Goal: Information Seeking & Learning: Learn about a topic

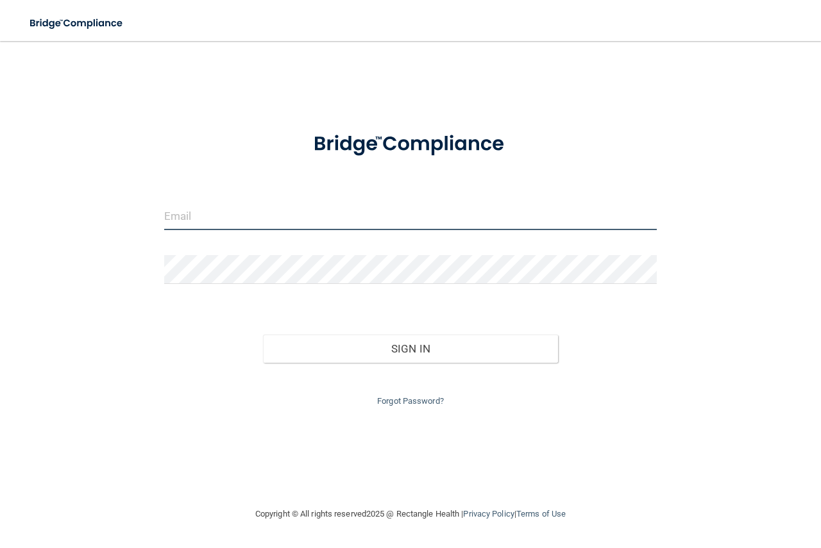
click at [292, 211] on input "email" at bounding box center [410, 215] width 493 height 29
type input "S"
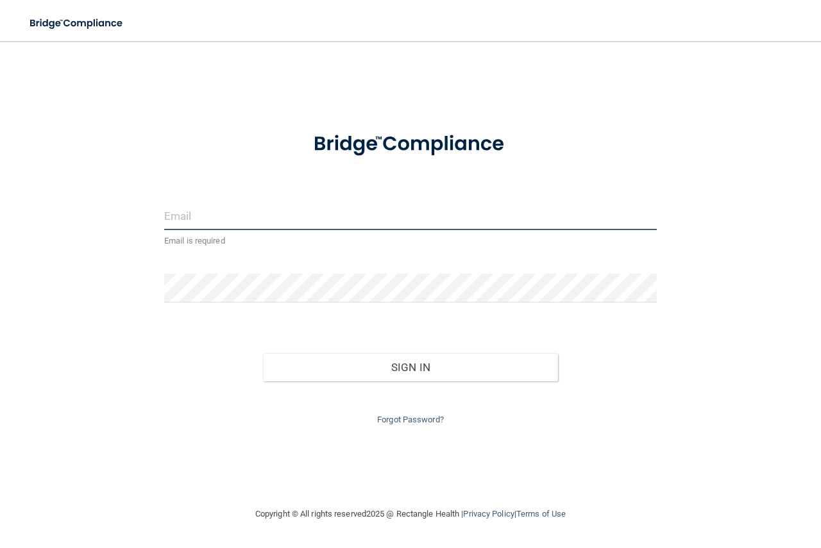
type input "[EMAIL_ADDRESS][DOMAIN_NAME]"
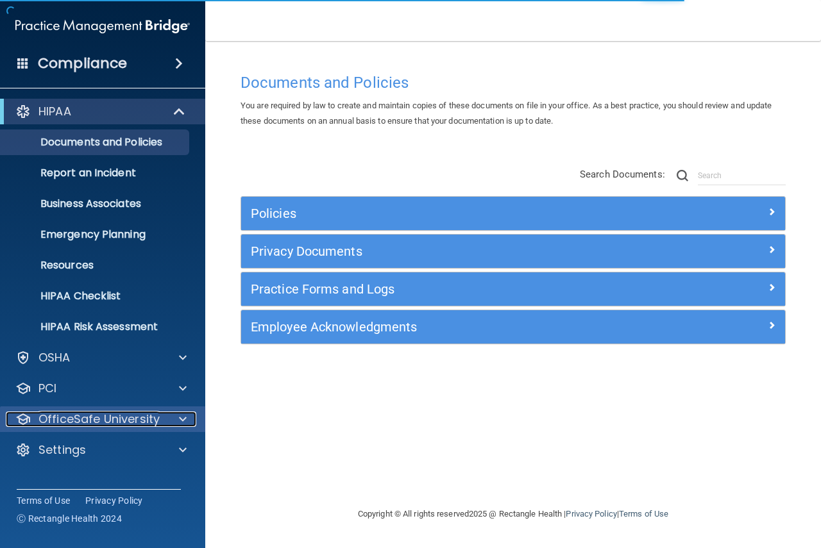
click at [110, 423] on p "OfficeSafe University" at bounding box center [98, 419] width 121 height 15
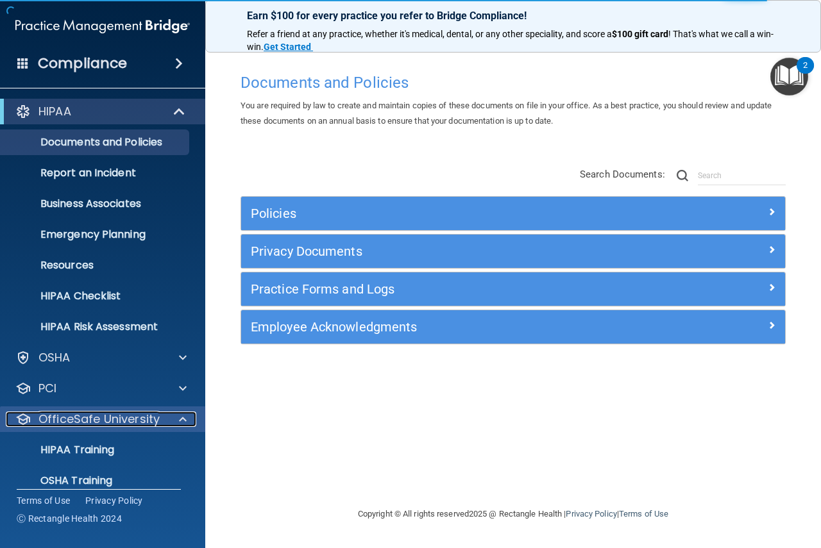
click at [180, 421] on span at bounding box center [183, 419] width 8 height 15
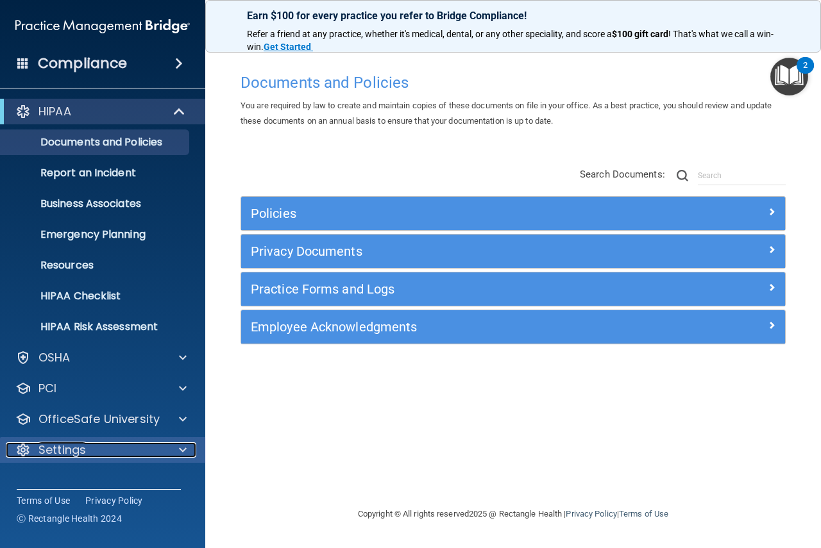
click at [153, 453] on div "Settings" at bounding box center [85, 450] width 159 height 15
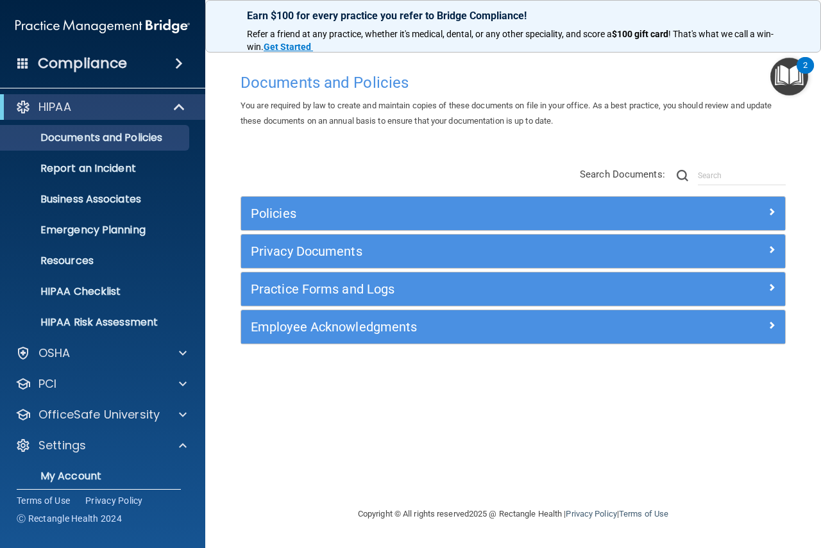
scroll to position [107, 0]
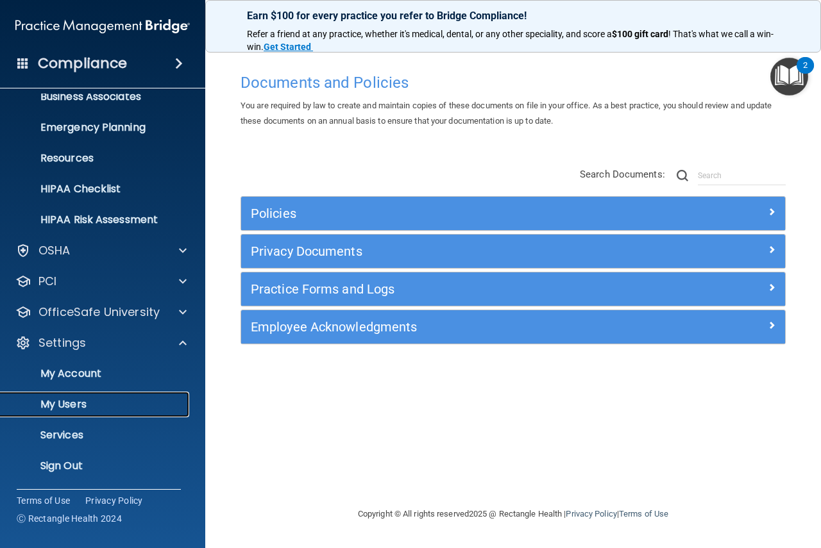
click at [0, 392] on link "My Users" at bounding box center [88, 405] width 202 height 26
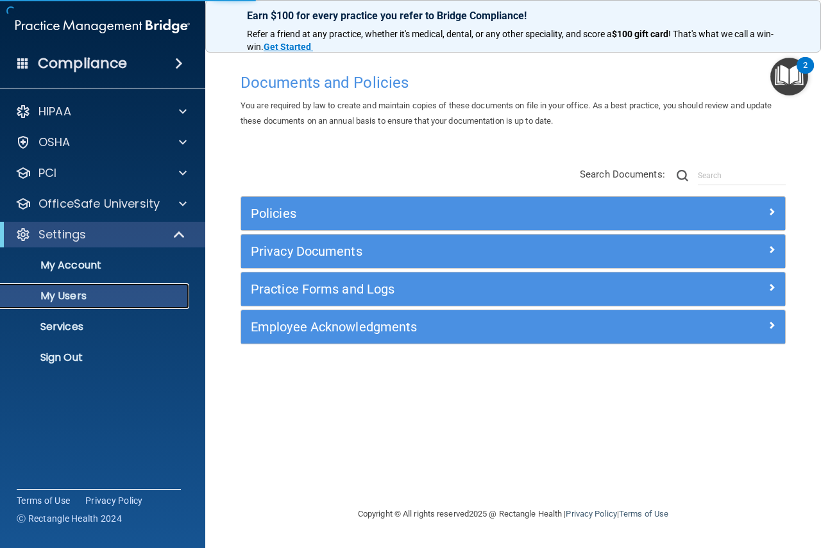
select select "20"
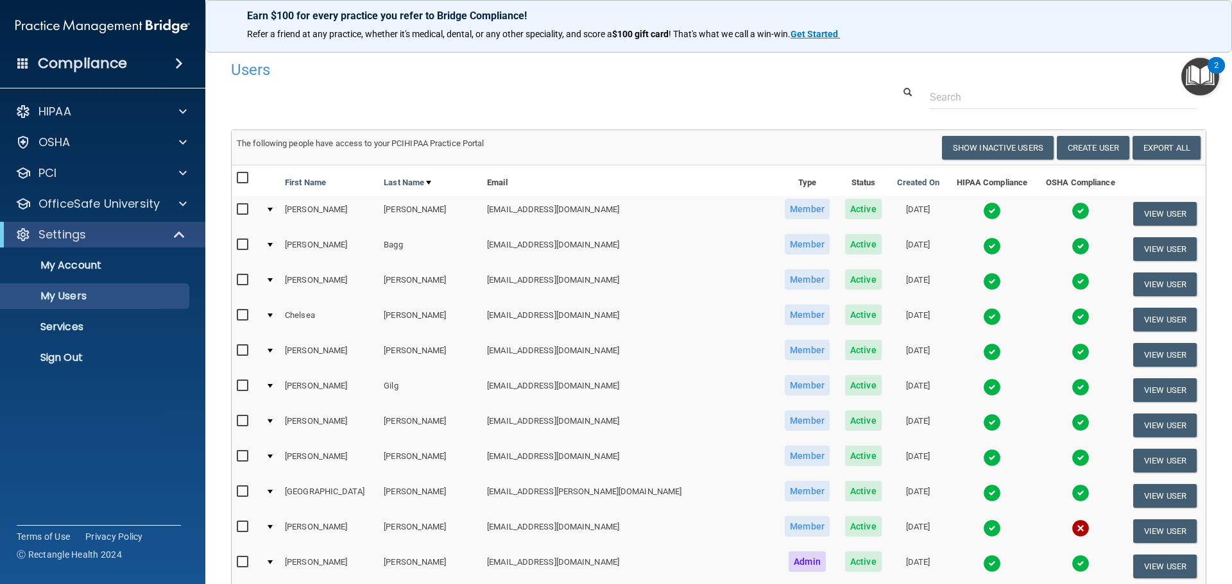
drag, startPoint x: 1214, startPoint y: 232, endPoint x: 1208, endPoint y: 278, distance: 46.5
click at [820, 278] on main "Users Success! New user created. × Error! The user couldn't be created. × Succe…" at bounding box center [718, 312] width 1026 height 543
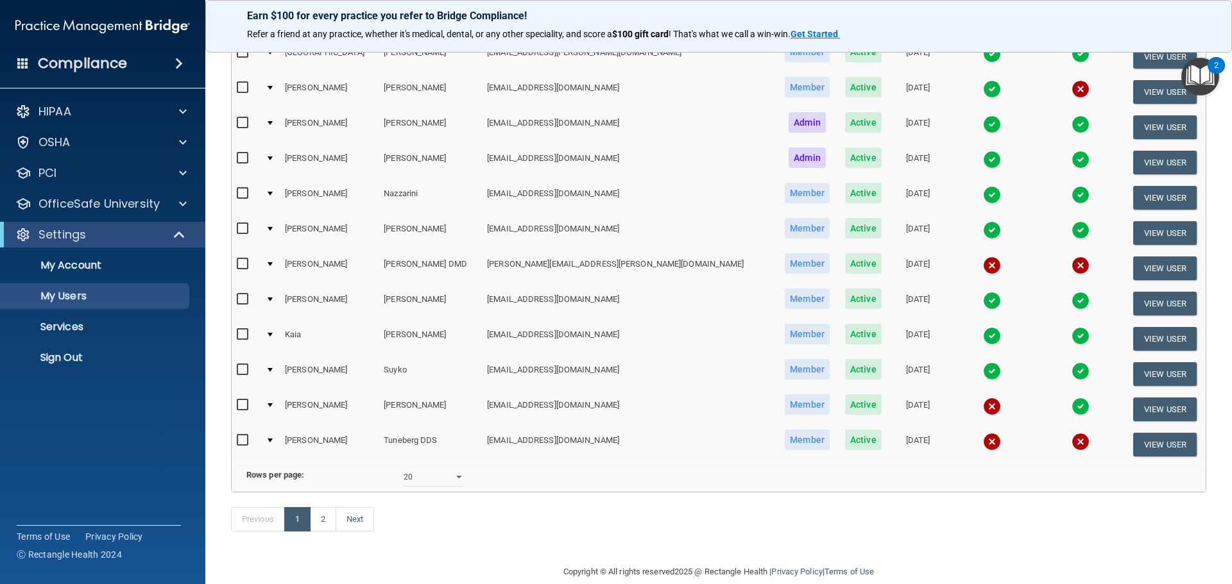
scroll to position [477, 0]
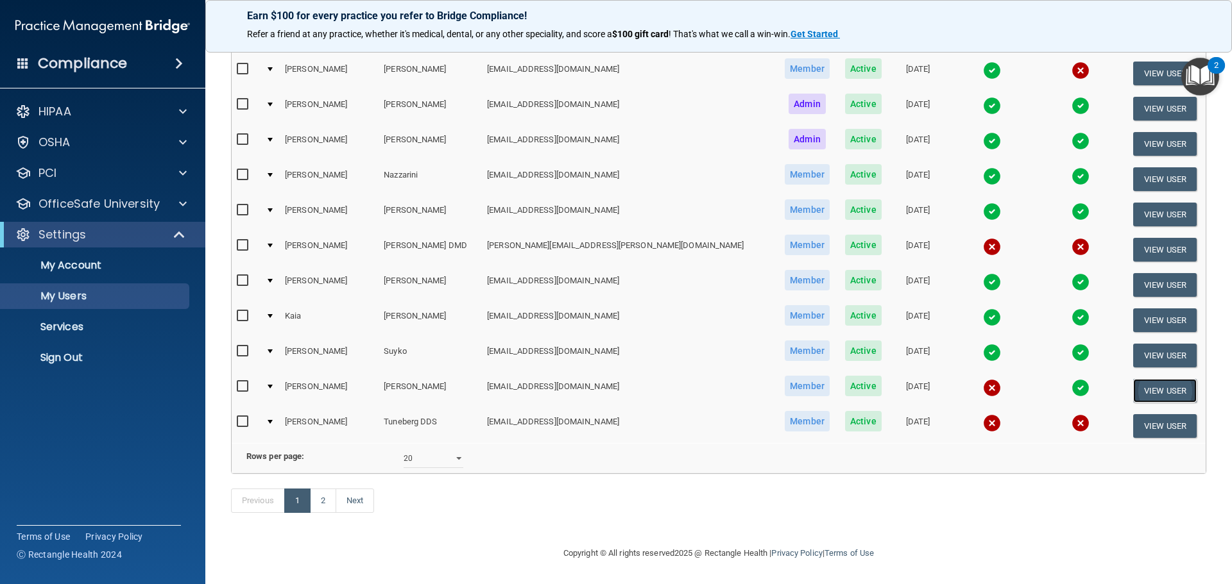
click at [820, 379] on button "View User" at bounding box center [1164, 391] width 63 height 24
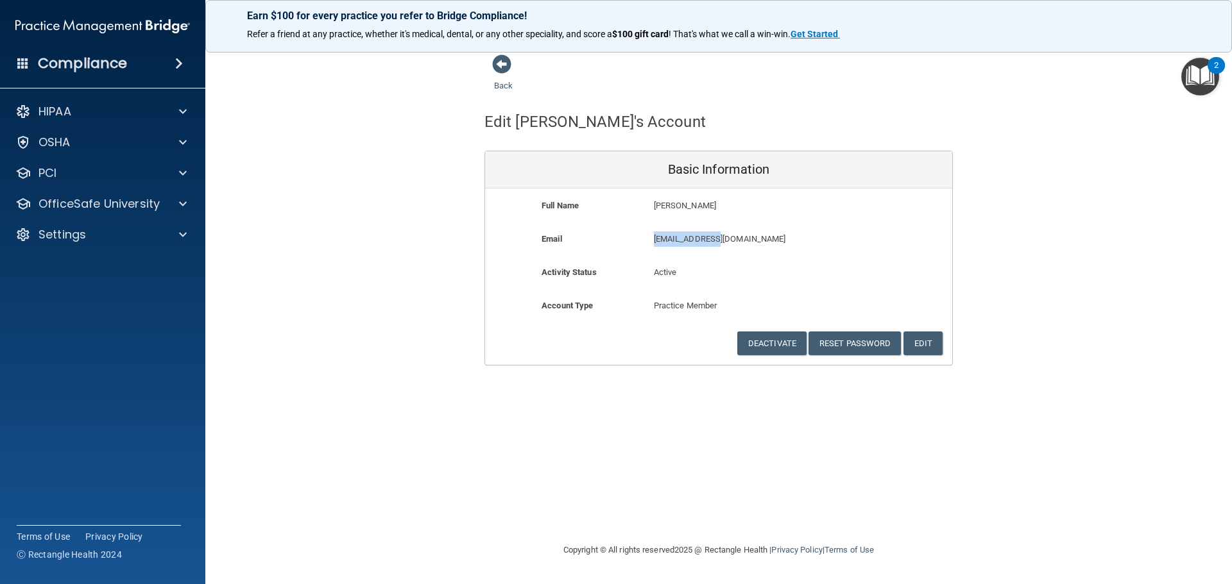
drag, startPoint x: 721, startPoint y: 239, endPoint x: 654, endPoint y: 239, distance: 66.7
click at [654, 239] on p "[EMAIL_ADDRESS][DOMAIN_NAME]" at bounding box center [756, 239] width 205 height 15
copy p "[EMAIL_ADDRESS][DOMAIN_NAME]"
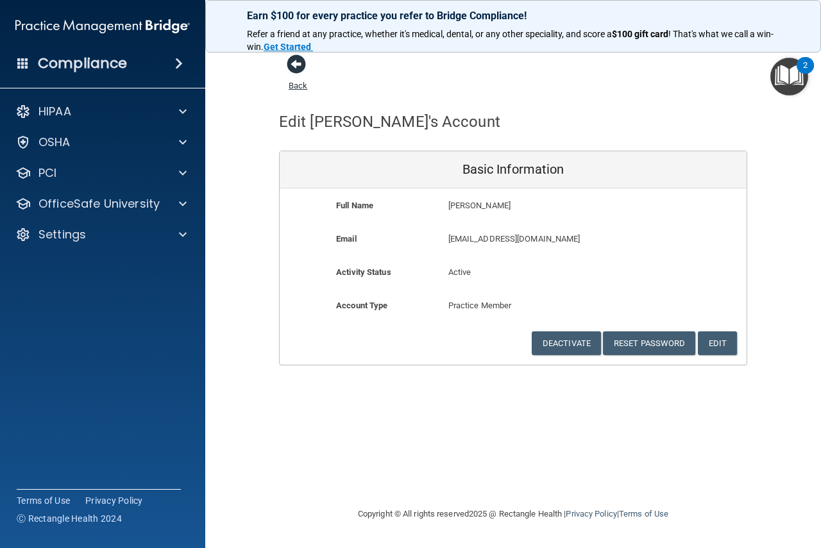
click at [297, 64] on span at bounding box center [296, 64] width 19 height 19
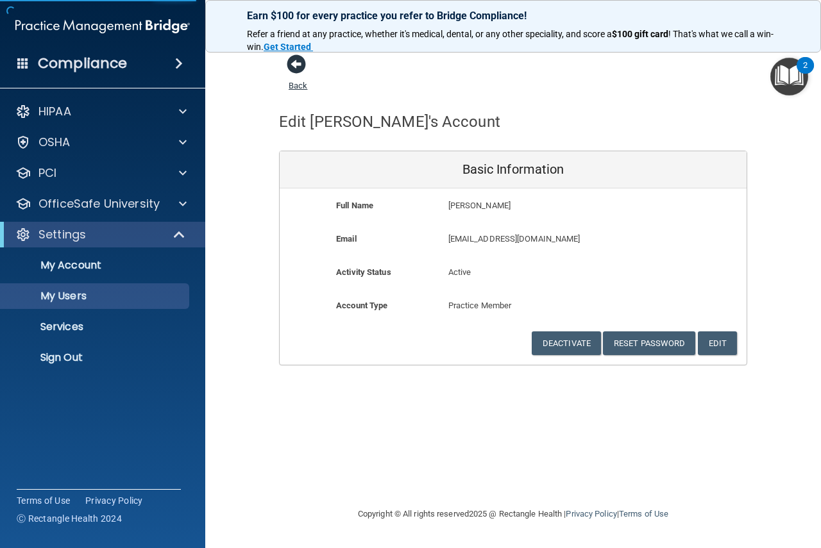
click at [297, 64] on span at bounding box center [296, 64] width 19 height 19
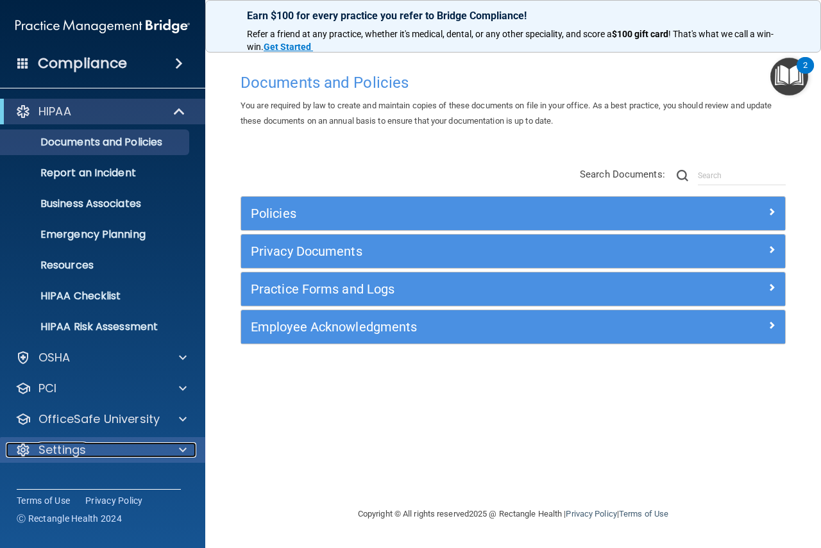
click at [85, 450] on p "Settings" at bounding box center [61, 450] width 47 height 15
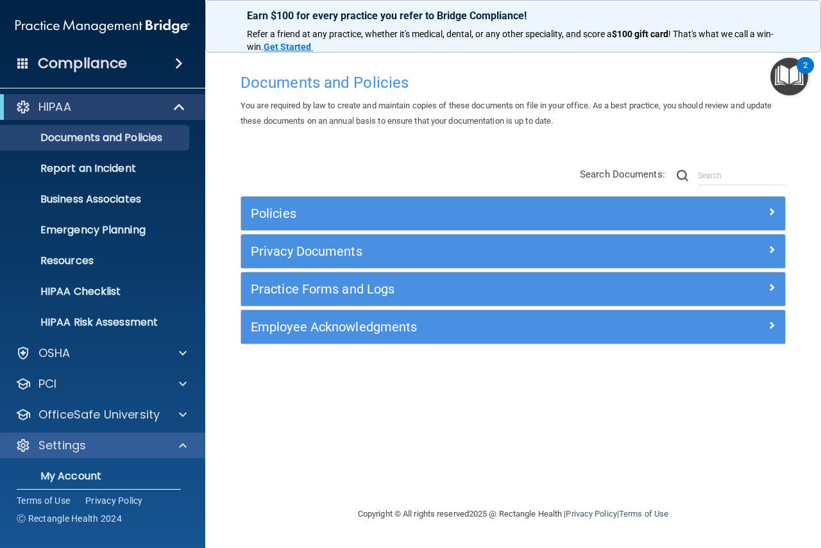
scroll to position [107, 0]
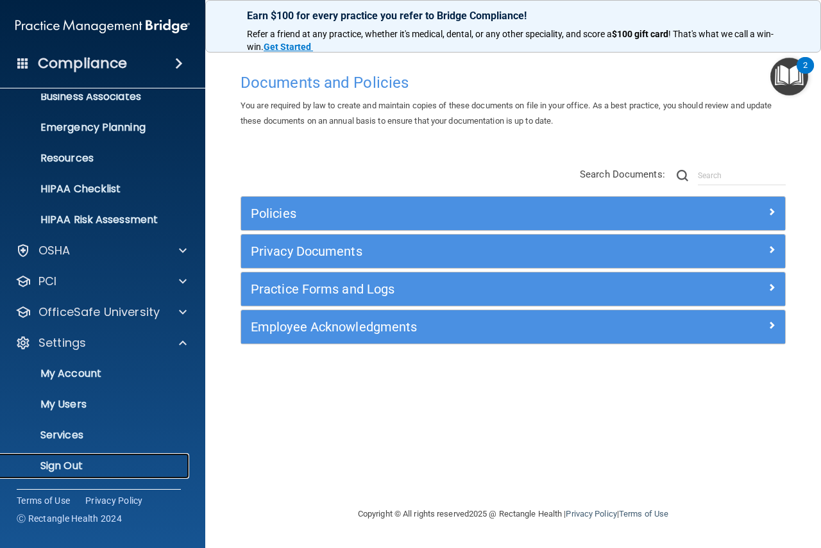
click at [72, 462] on p "Sign Out" at bounding box center [95, 466] width 175 height 13
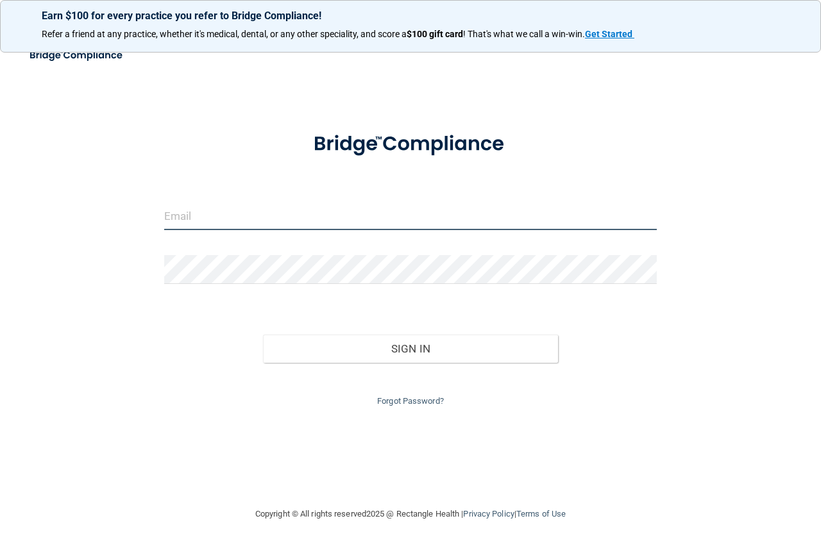
click at [302, 216] on input "email" at bounding box center [410, 215] width 493 height 29
paste input "[EMAIL_ADDRESS][DOMAIN_NAME]"
type input "[EMAIL_ADDRESS][DOMAIN_NAME]"
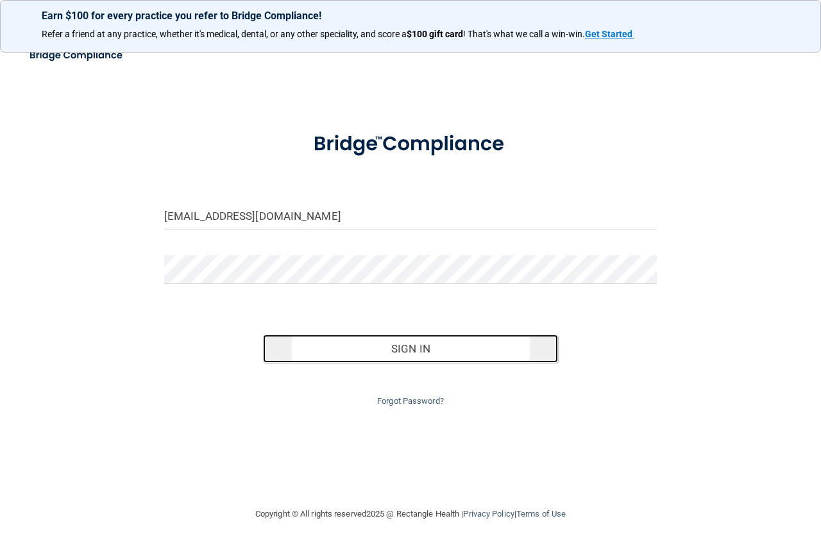
click at [346, 353] on button "Sign In" at bounding box center [411, 349] width 296 height 28
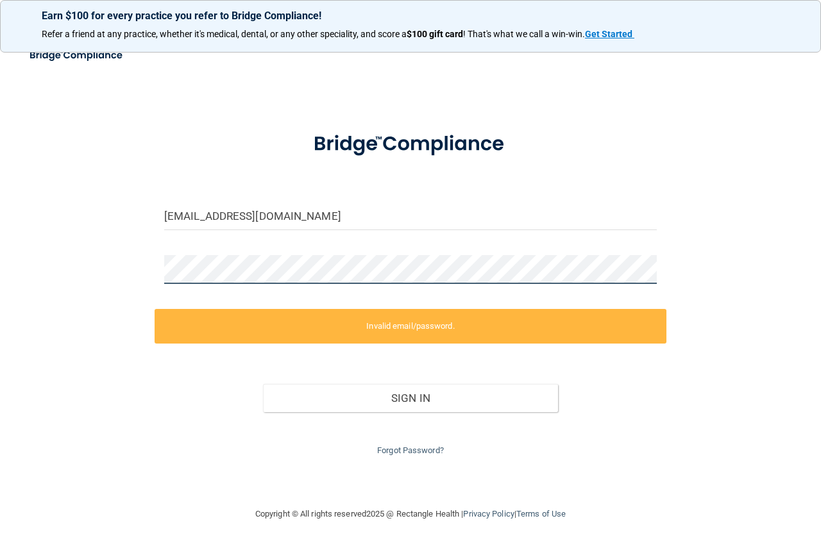
click at [43, 260] on div "[EMAIL_ADDRESS][DOMAIN_NAME] Invalid email/password. You don't have permission …" at bounding box center [411, 274] width 770 height 440
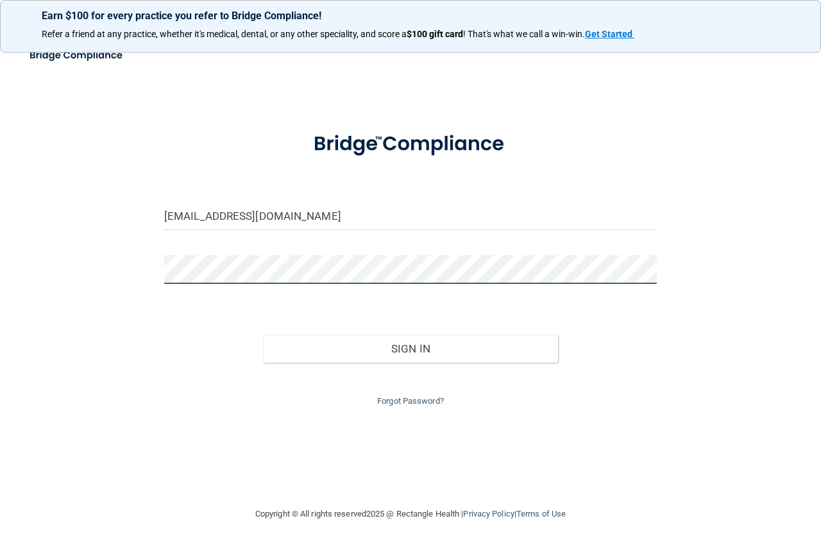
click at [263, 335] on button "Sign In" at bounding box center [411, 349] width 296 height 28
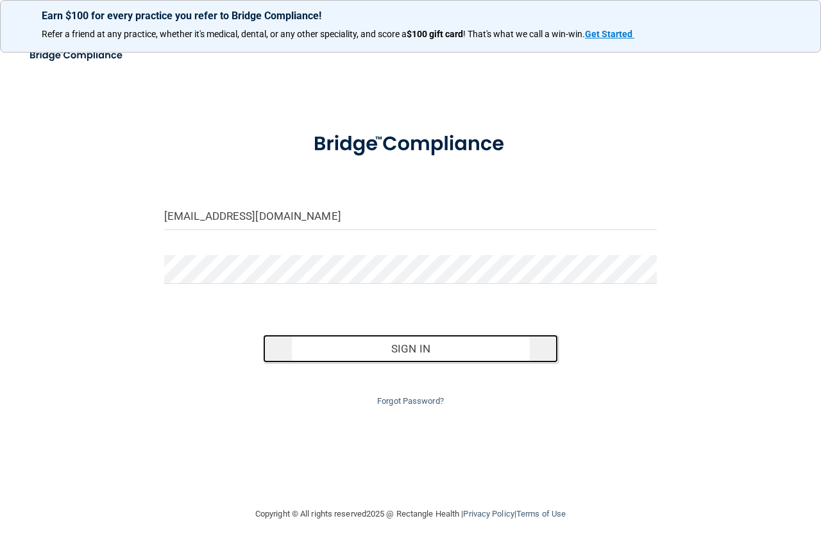
click at [428, 353] on button "Sign In" at bounding box center [411, 349] width 296 height 28
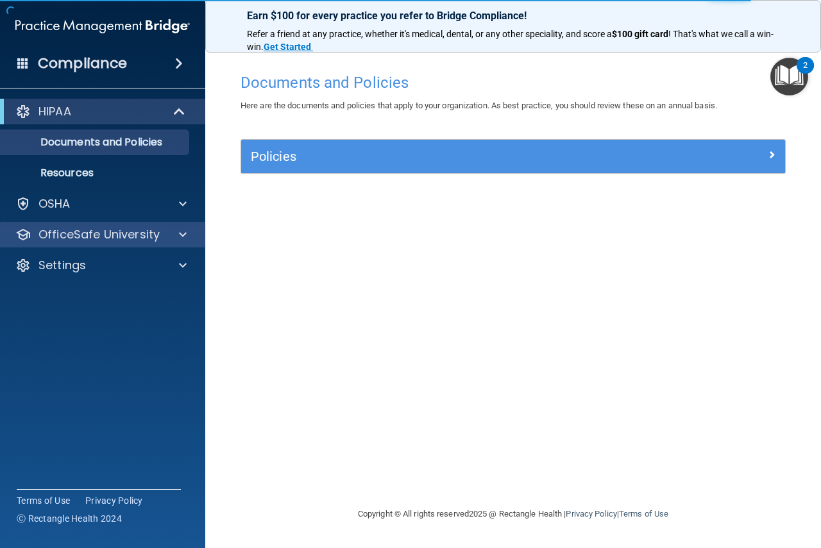
click at [117, 243] on div "OfficeSafe University" at bounding box center [103, 235] width 206 height 26
click at [180, 236] on span at bounding box center [183, 234] width 8 height 15
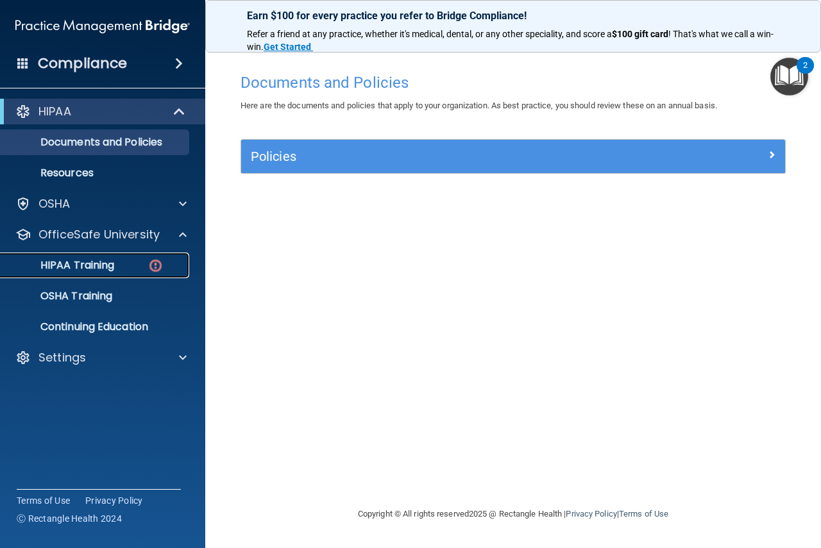
click at [110, 263] on p "HIPAA Training" at bounding box center [61, 265] width 106 height 13
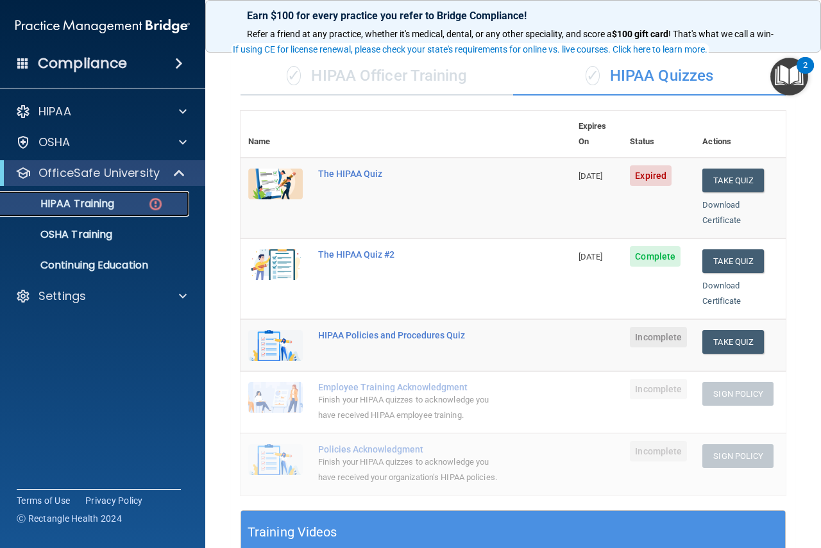
scroll to position [78, 0]
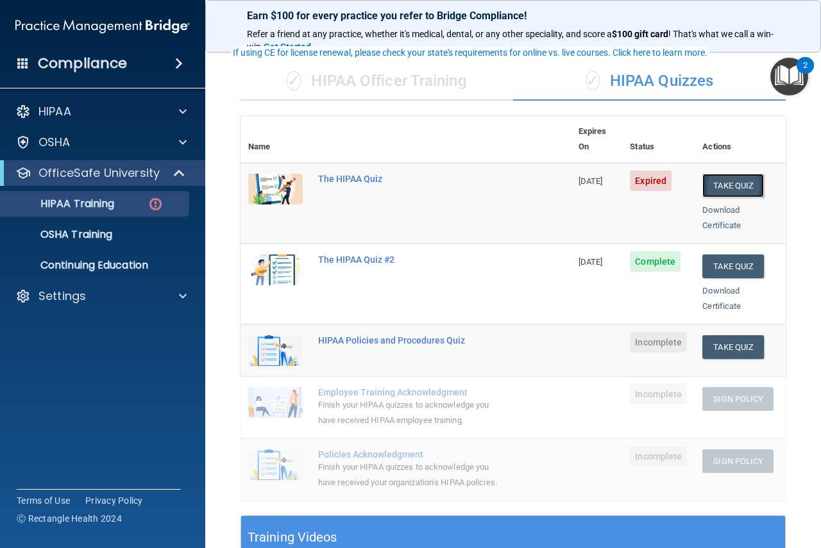
click at [722, 174] on button "Take Quiz" at bounding box center [733, 186] width 62 height 24
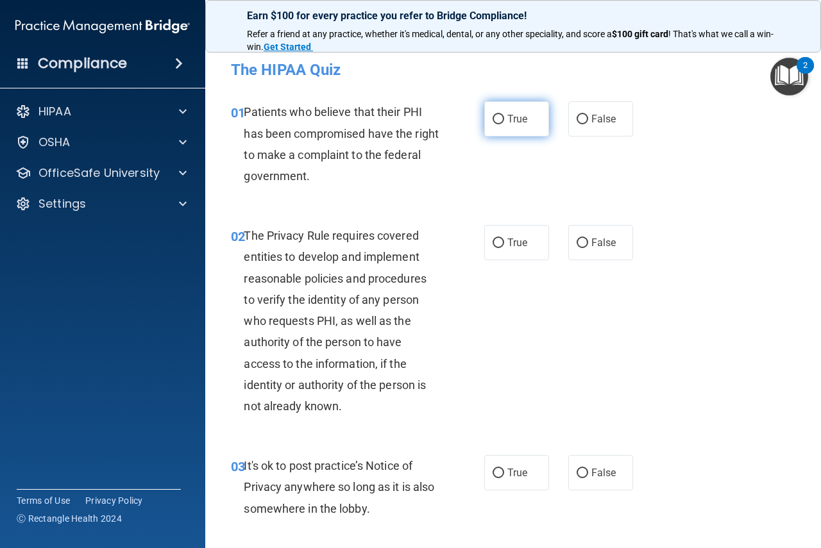
click at [493, 121] on input "True" at bounding box center [499, 120] width 12 height 10
radio input "true"
click at [495, 244] on input "True" at bounding box center [499, 244] width 12 height 10
radio input "true"
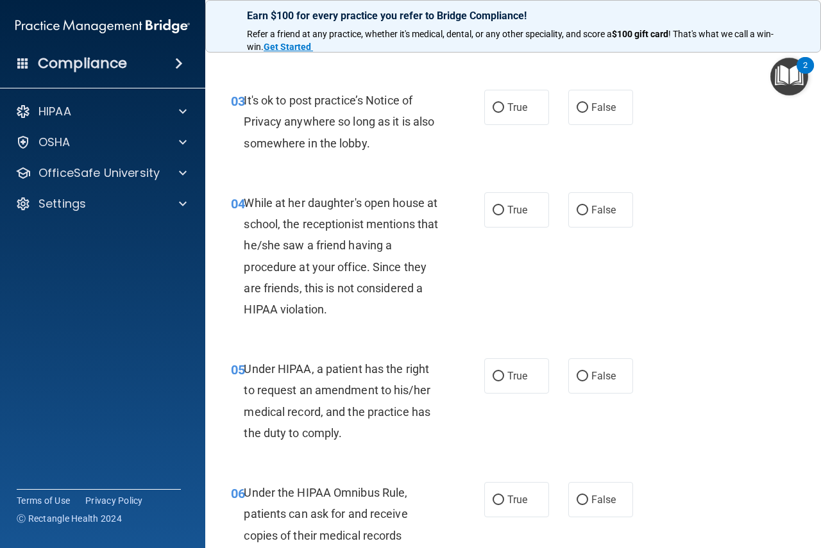
scroll to position [371, 0]
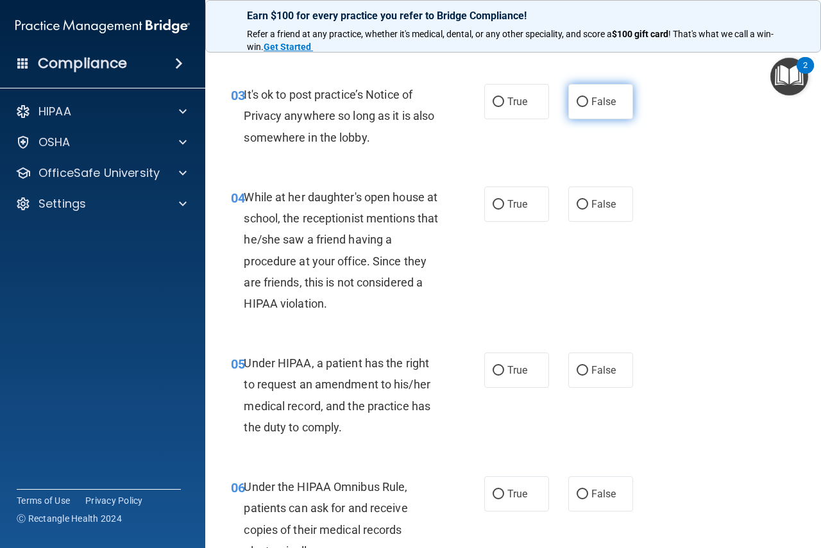
click at [577, 99] on input "False" at bounding box center [583, 102] width 12 height 10
radio input "true"
click at [578, 205] on input "False" at bounding box center [583, 205] width 12 height 10
radio input "true"
click at [493, 371] on input "True" at bounding box center [499, 371] width 12 height 10
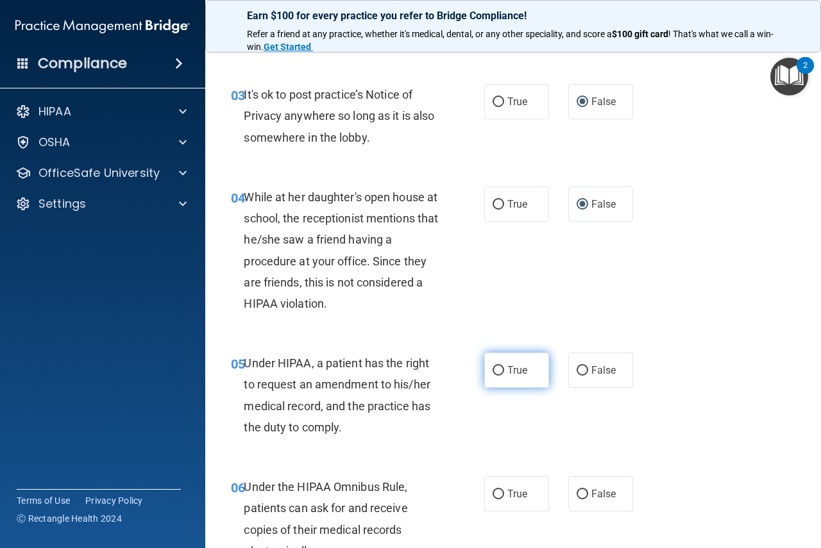
radio input "true"
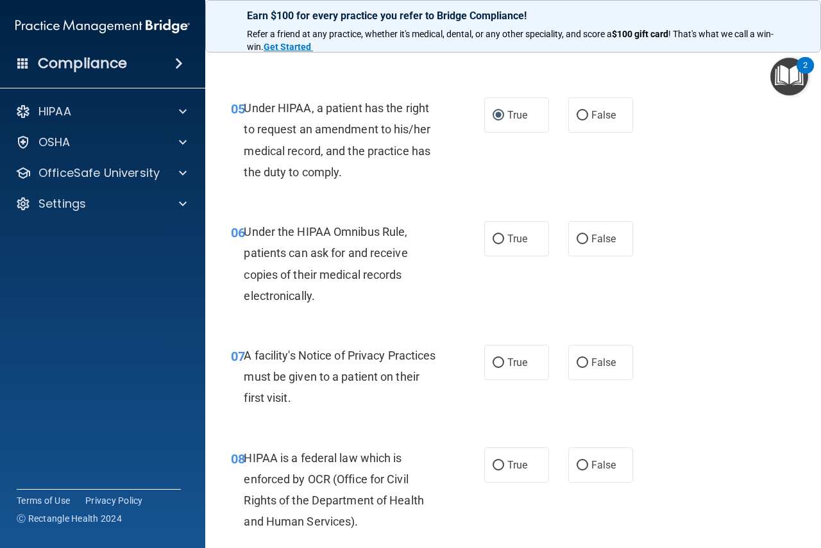
scroll to position [676, 0]
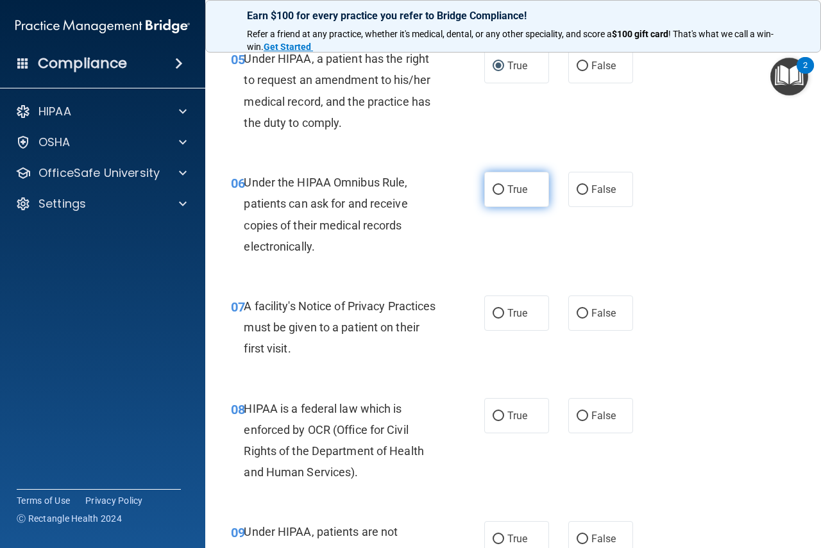
click at [497, 191] on input "True" at bounding box center [499, 190] width 12 height 10
radio input "true"
click at [495, 318] on input "True" at bounding box center [499, 314] width 12 height 10
radio input "true"
drag, startPoint x: 499, startPoint y: 416, endPoint x: 525, endPoint y: 411, distance: 26.2
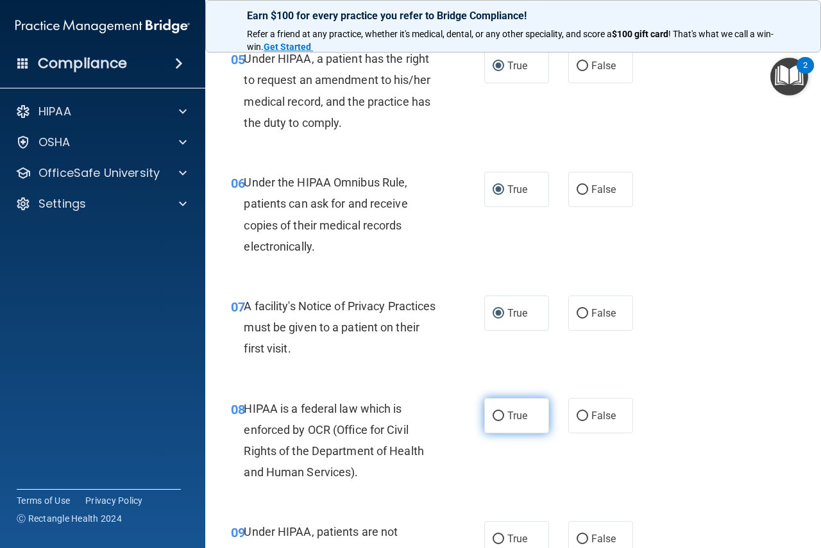
click at [498, 416] on input "True" at bounding box center [499, 417] width 12 height 10
radio input "true"
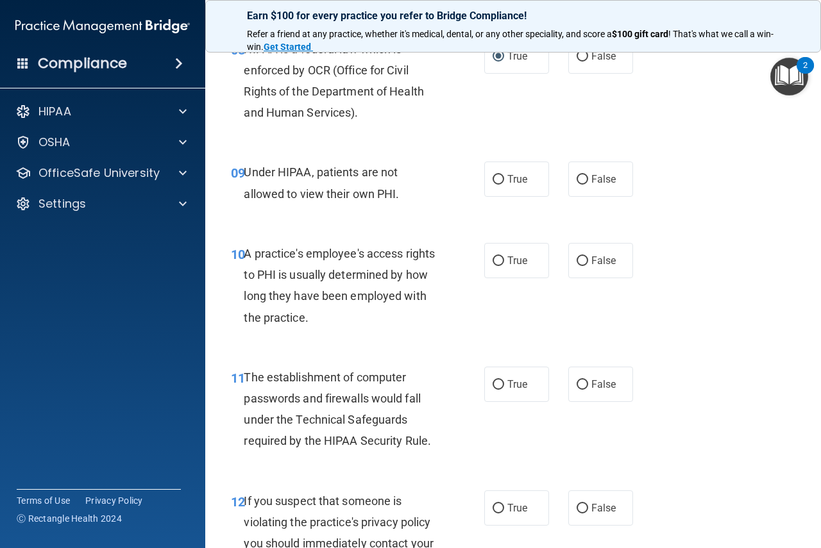
scroll to position [1058, 0]
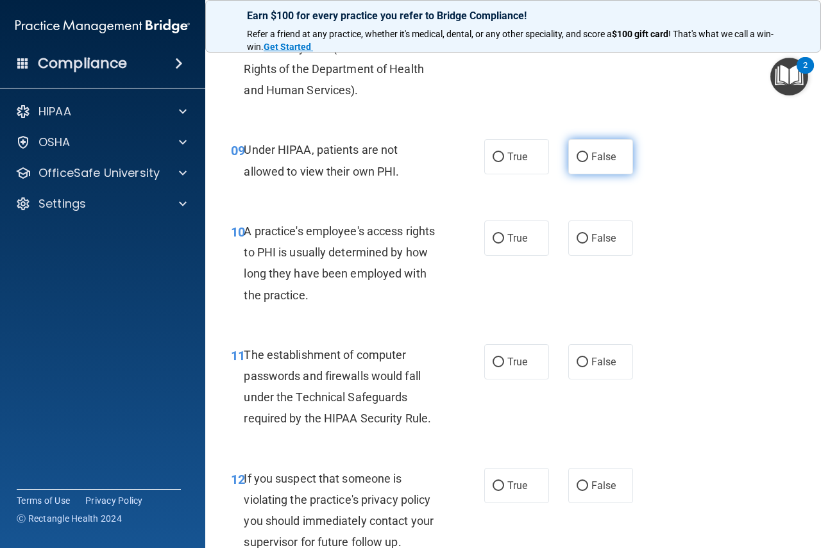
click at [581, 157] on input "False" at bounding box center [583, 158] width 12 height 10
radio input "true"
click at [579, 239] on input "False" at bounding box center [583, 239] width 12 height 10
radio input "true"
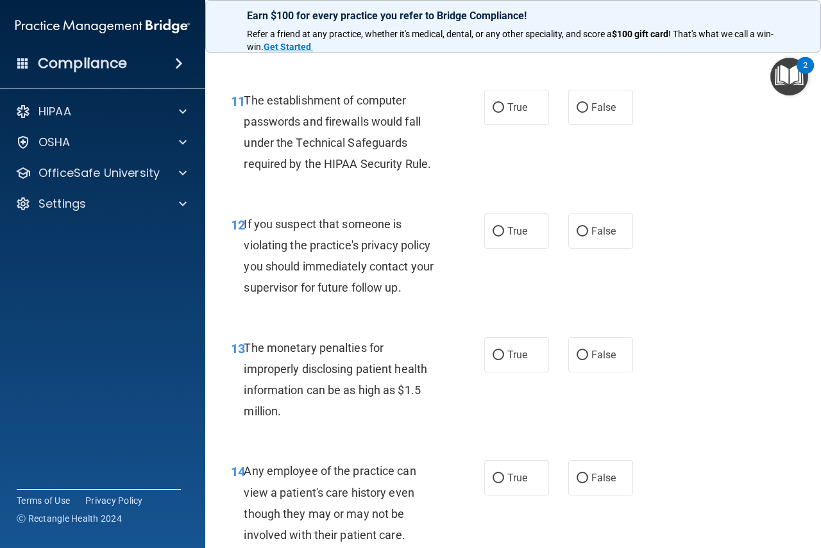
scroll to position [1319, 0]
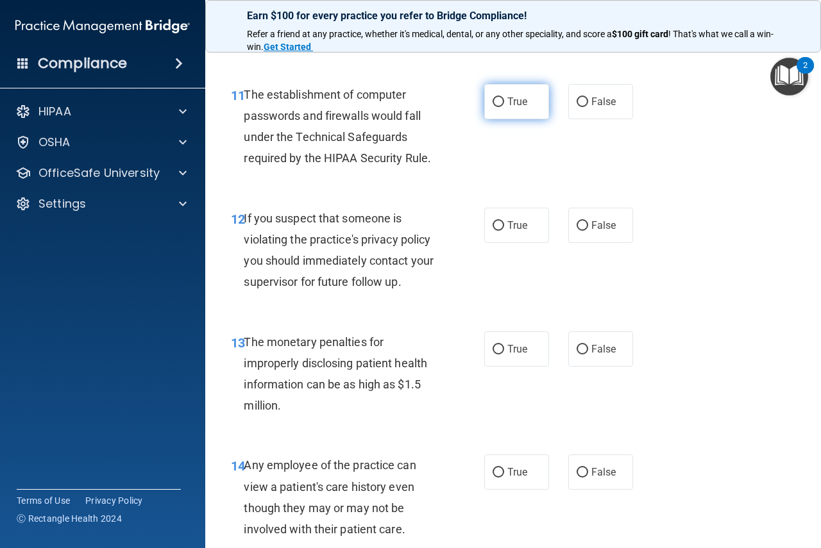
click at [493, 101] on input "True" at bounding box center [499, 102] width 12 height 10
radio input "true"
click at [493, 221] on input "True" at bounding box center [499, 226] width 12 height 10
radio input "true"
click at [579, 351] on input "False" at bounding box center [583, 350] width 12 height 10
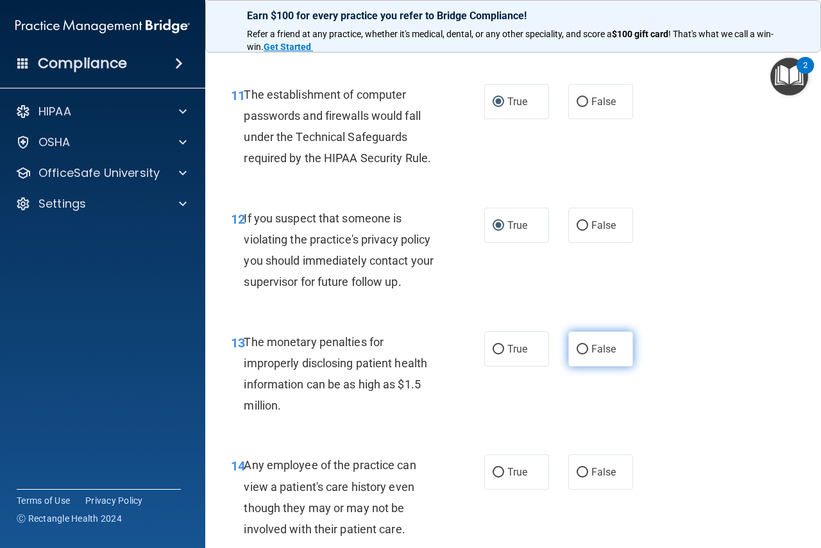
radio input "true"
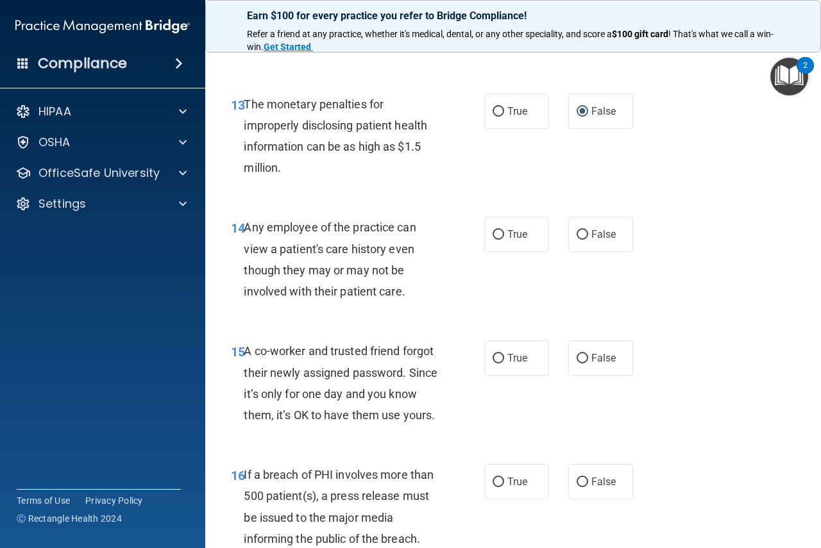
scroll to position [1684, 0]
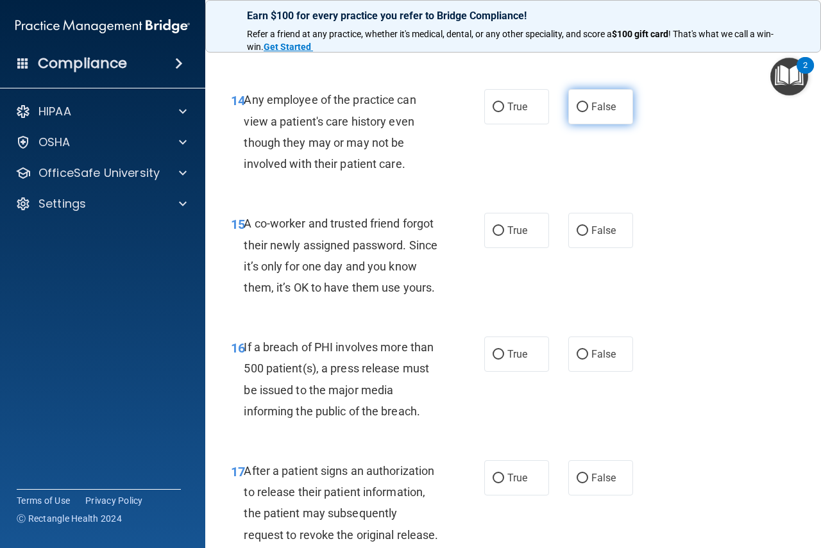
click at [577, 109] on input "False" at bounding box center [583, 108] width 12 height 10
radio input "true"
click at [577, 230] on input "False" at bounding box center [583, 231] width 12 height 10
radio input "true"
click at [496, 360] on input "True" at bounding box center [499, 355] width 12 height 10
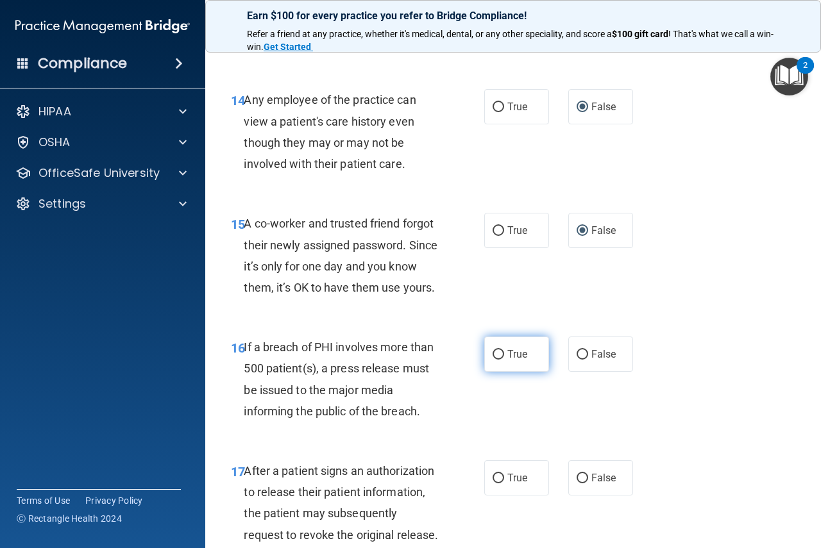
radio input "true"
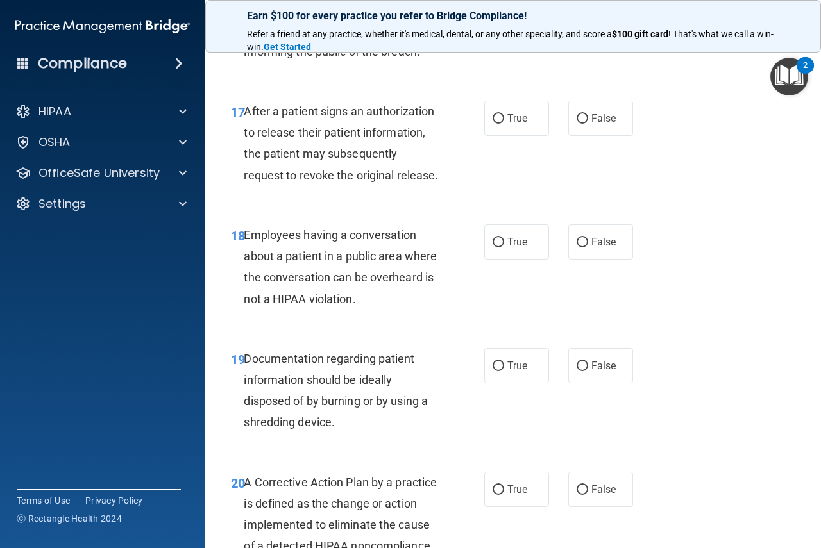
scroll to position [2050, 0]
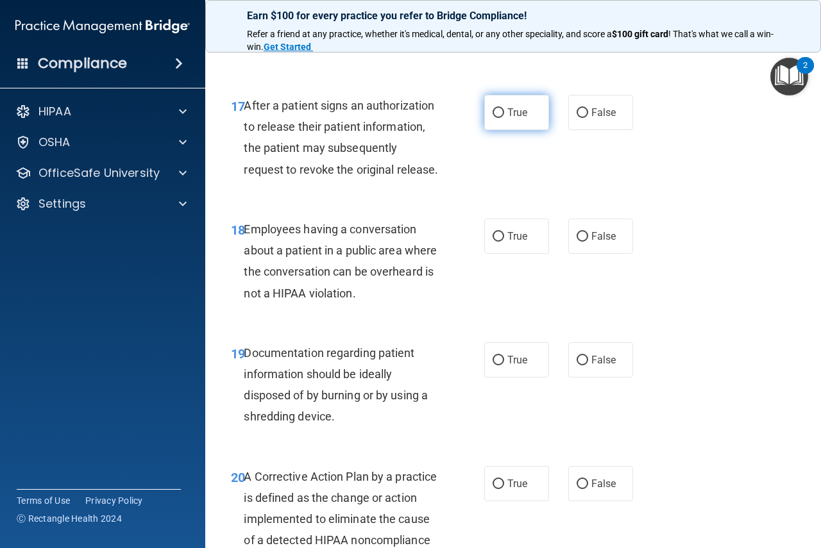
click at [493, 118] on input "True" at bounding box center [499, 113] width 12 height 10
radio input "true"
click at [500, 254] on label "True" at bounding box center [516, 236] width 65 height 35
click at [500, 242] on input "True" at bounding box center [499, 237] width 12 height 10
radio input "true"
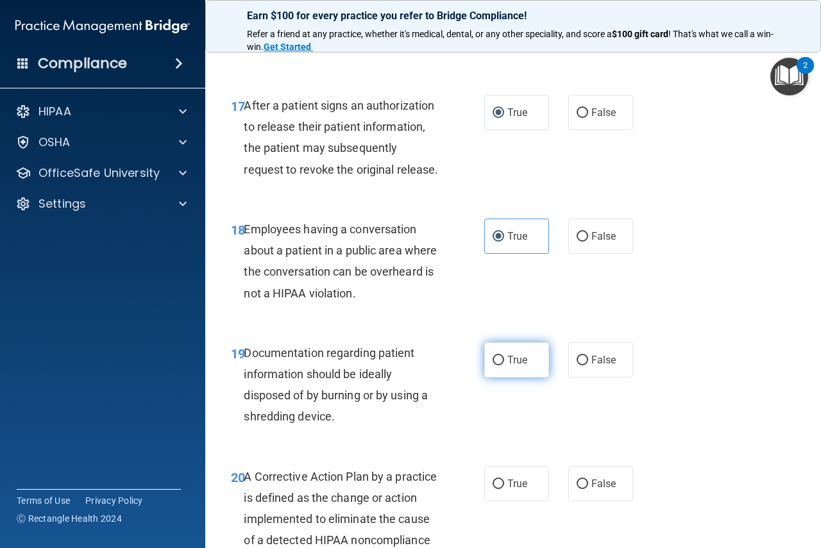
click at [498, 366] on input "True" at bounding box center [499, 361] width 12 height 10
radio input "true"
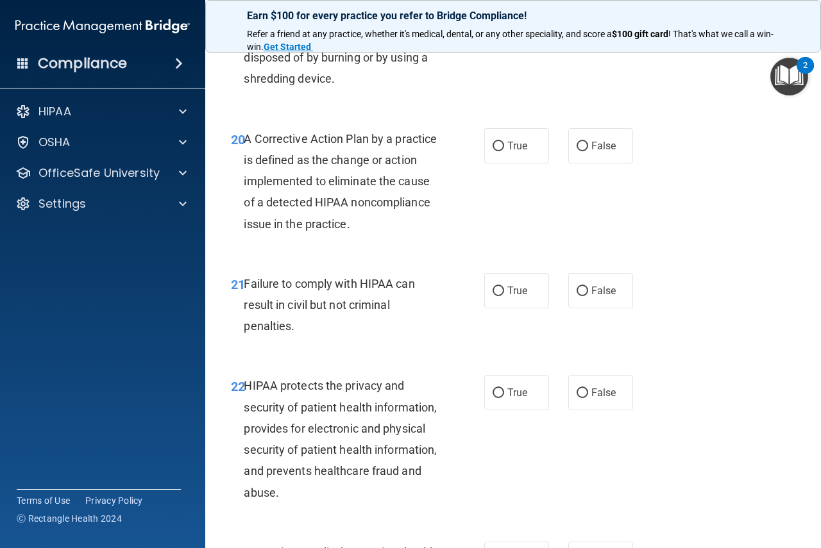
scroll to position [2394, 0]
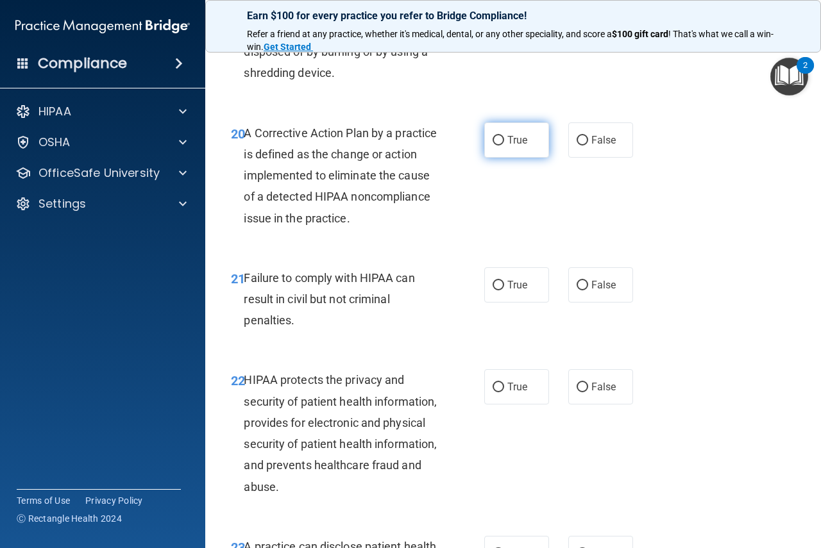
click at [496, 146] on input "True" at bounding box center [499, 141] width 12 height 10
radio input "true"
click at [577, 291] on input "False" at bounding box center [583, 286] width 12 height 10
radio input "true"
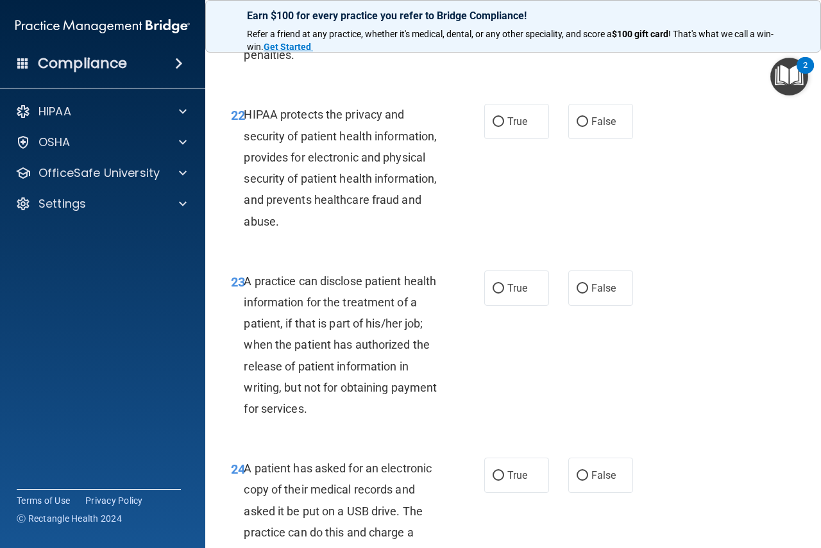
scroll to position [2682, 0]
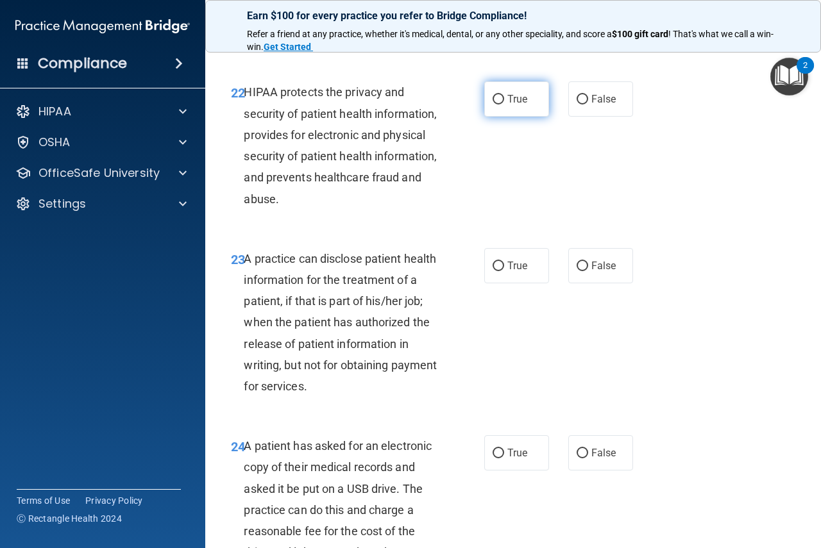
click at [493, 105] on input "True" at bounding box center [499, 100] width 12 height 10
radio input "true"
click at [577, 271] on input "False" at bounding box center [583, 267] width 12 height 10
radio input "true"
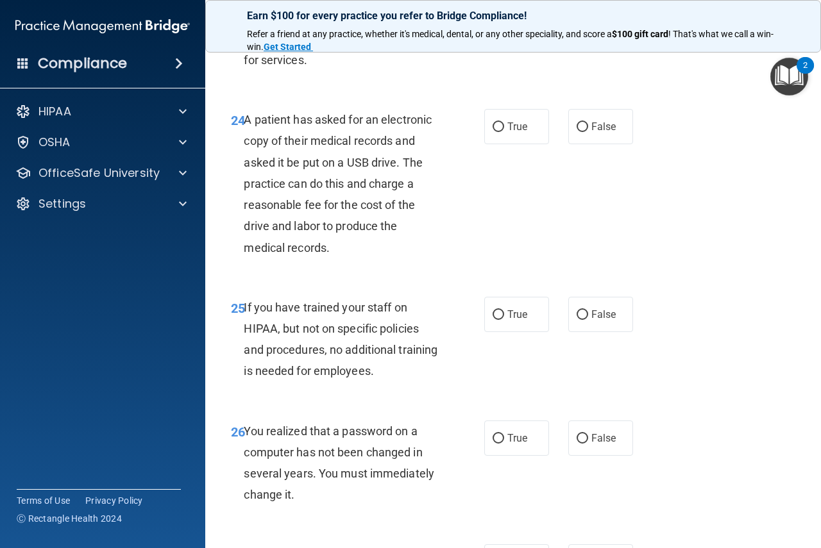
scroll to position [3031, 0]
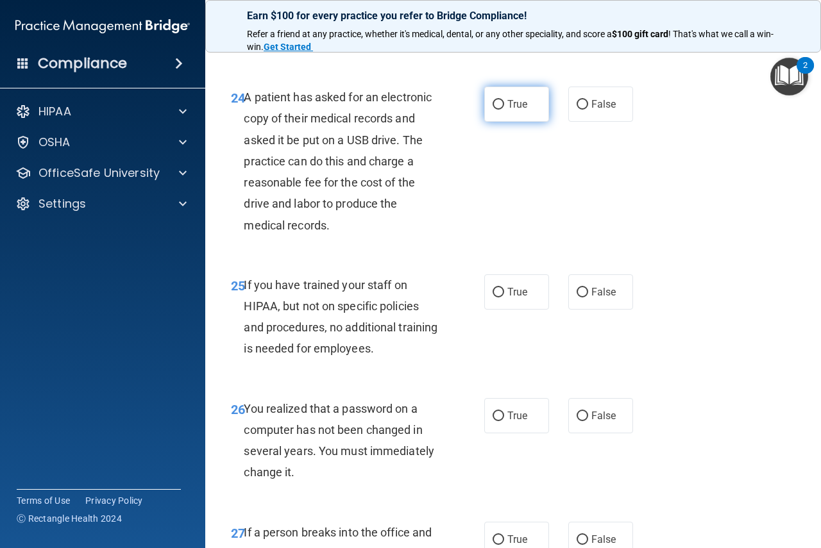
click at [493, 110] on input "True" at bounding box center [499, 105] width 12 height 10
radio input "true"
click at [579, 298] on input "False" at bounding box center [583, 293] width 12 height 10
radio input "true"
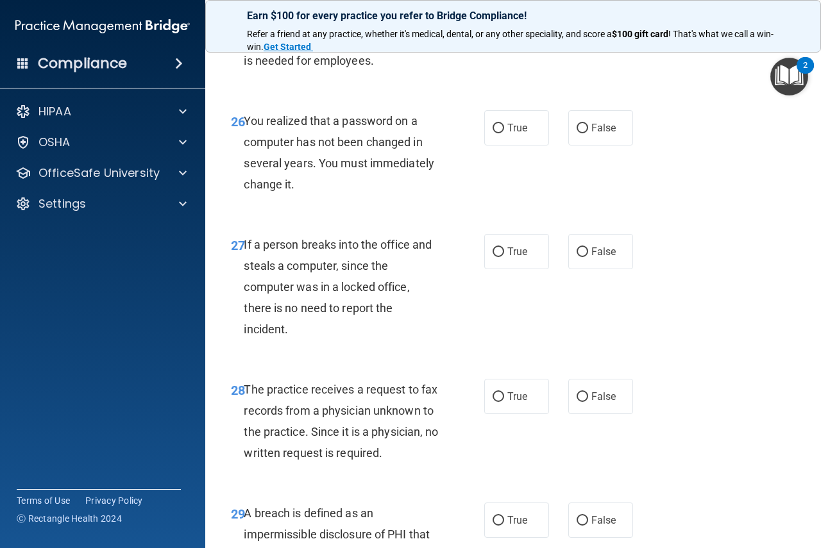
scroll to position [3330, 0]
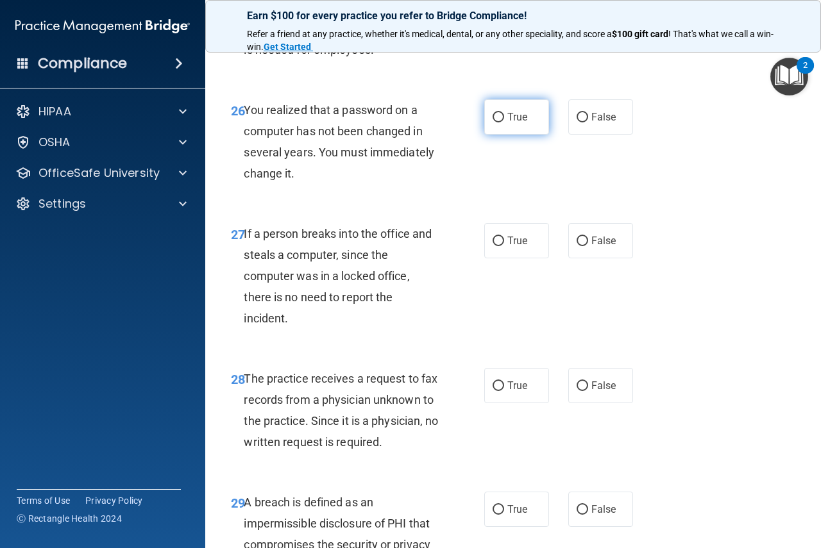
click at [490, 135] on label "True" at bounding box center [516, 116] width 65 height 35
click at [493, 123] on input "True" at bounding box center [499, 118] width 12 height 10
radio input "true"
click at [577, 246] on input "False" at bounding box center [583, 242] width 12 height 10
radio input "true"
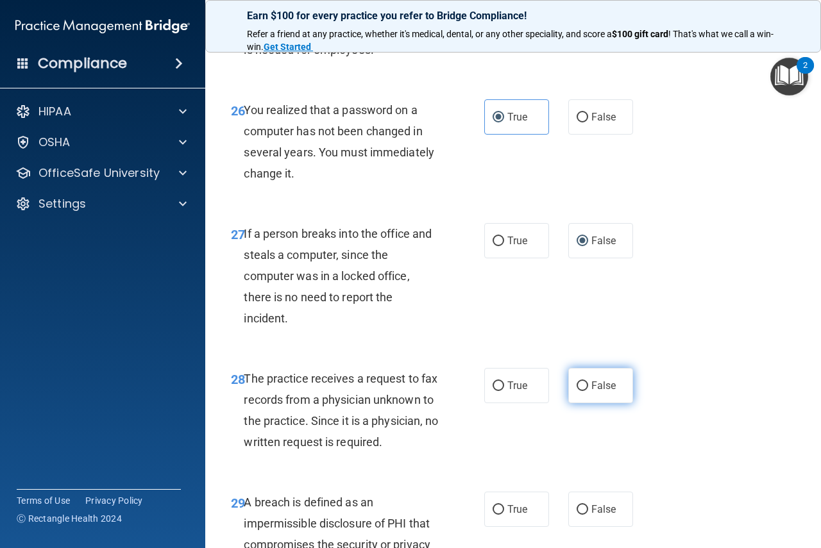
click at [579, 391] on input "False" at bounding box center [583, 387] width 12 height 10
radio input "true"
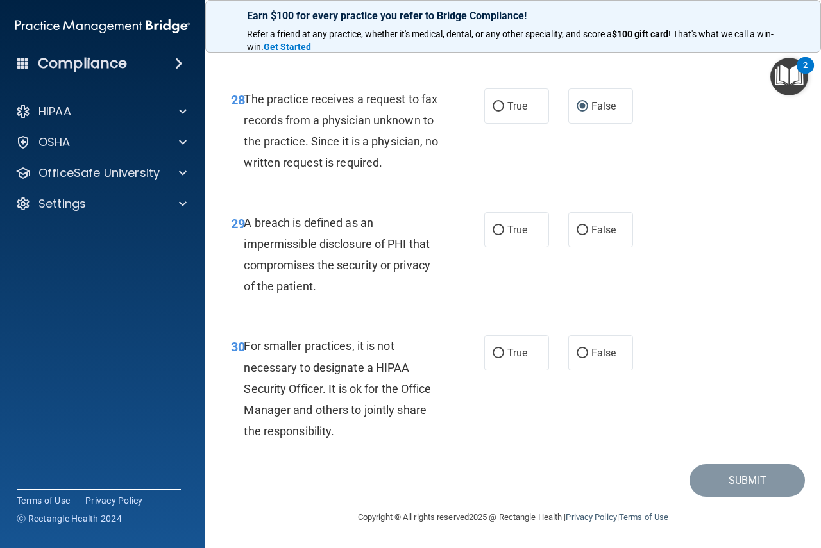
scroll to position [3673, 0]
click at [498, 230] on input "True" at bounding box center [499, 231] width 12 height 10
radio input "true"
click at [577, 355] on input "False" at bounding box center [583, 354] width 12 height 10
radio input "true"
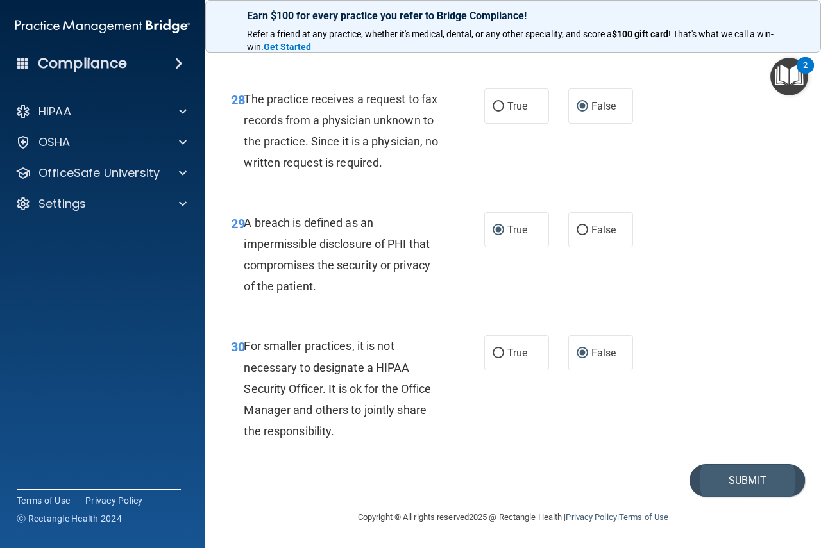
drag, startPoint x: 743, startPoint y: 464, endPoint x: 735, endPoint y: 493, distance: 30.5
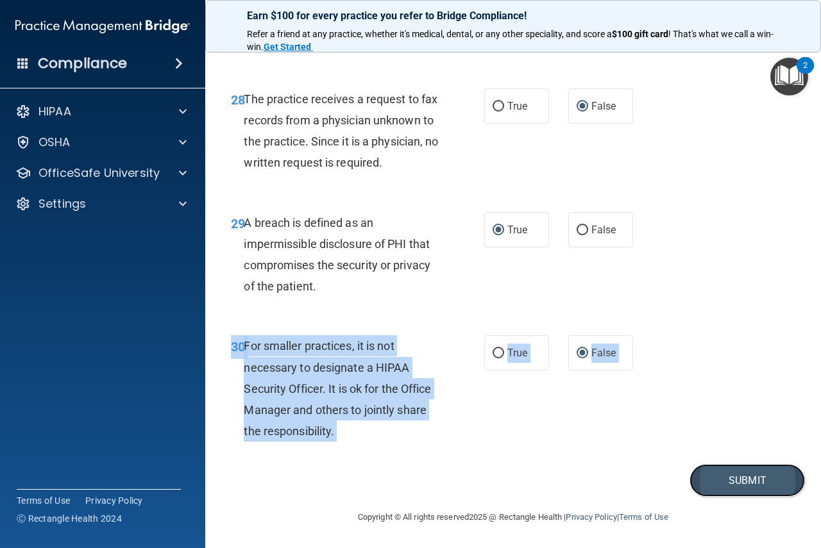
click at [735, 476] on button "Submit" at bounding box center [747, 480] width 115 height 33
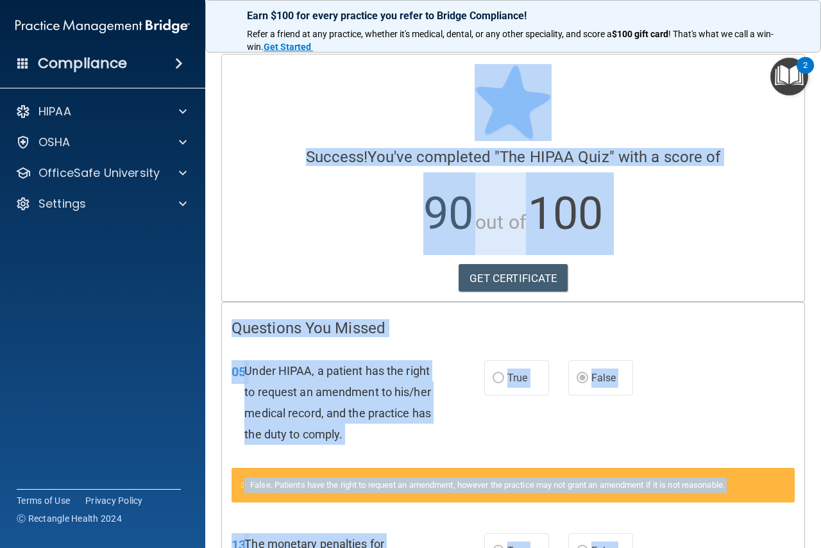
click at [661, 262] on div "Calculating your score.... Success! You've completed " The HIPAA Quiz " with a …" at bounding box center [513, 178] width 582 height 247
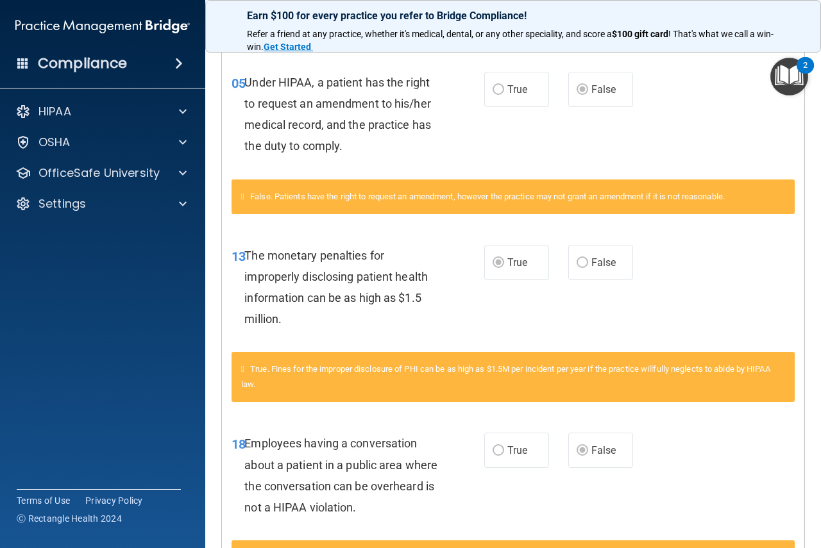
scroll to position [294, 0]
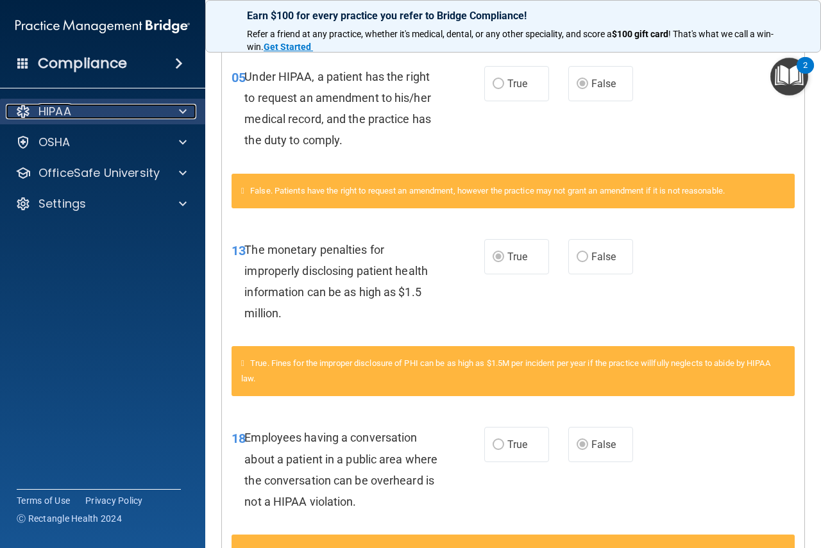
click at [97, 117] on div "HIPAA" at bounding box center [85, 111] width 159 height 15
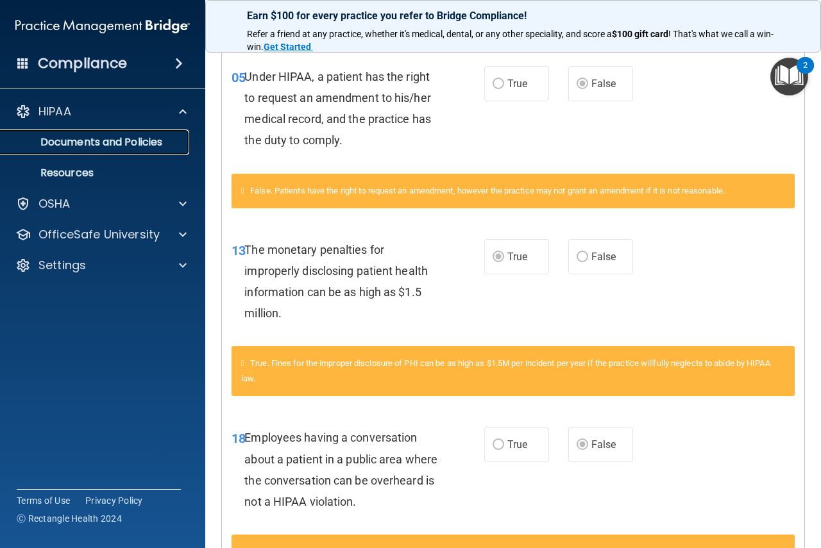
click at [69, 141] on p "Documents and Policies" at bounding box center [95, 142] width 175 height 13
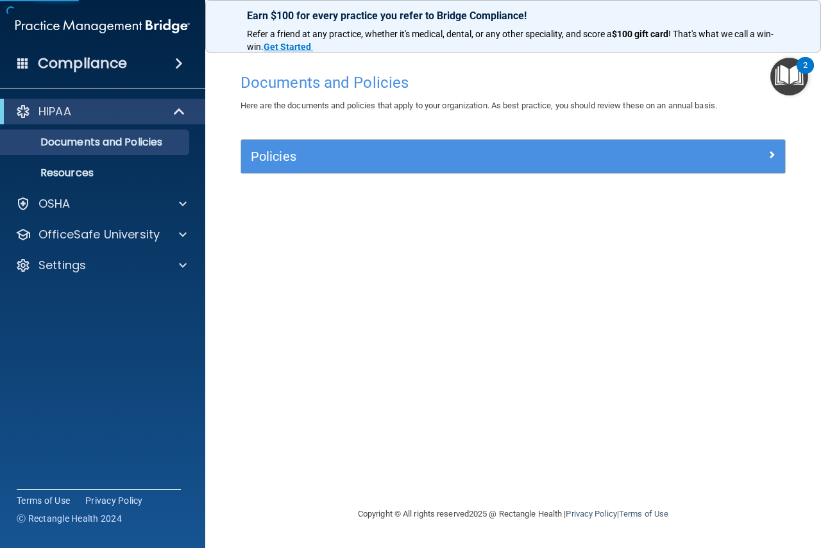
click at [59, 120] on div "HIPAA" at bounding box center [102, 112] width 205 height 26
click at [71, 221] on div "HIPAA Documents and Policies Report an Incident Business Associates Emergency P…" at bounding box center [103, 191] width 206 height 195
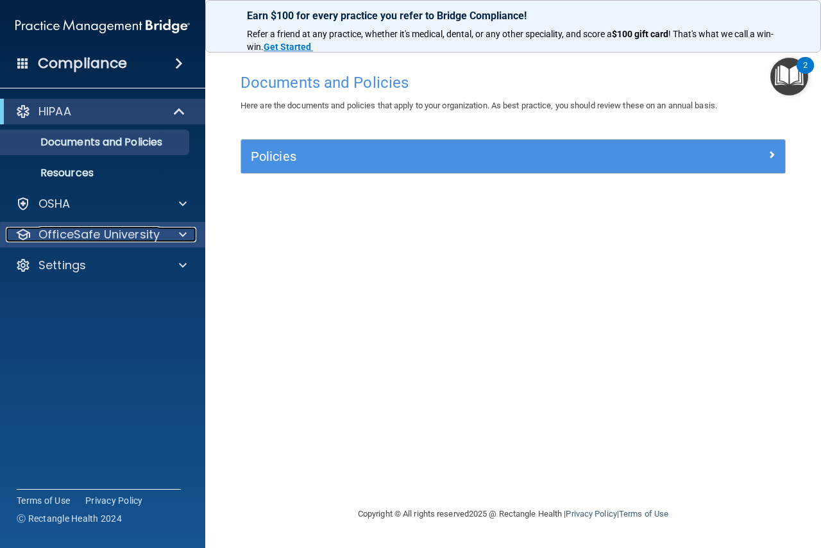
click at [69, 228] on p "OfficeSafe University" at bounding box center [98, 234] width 121 height 15
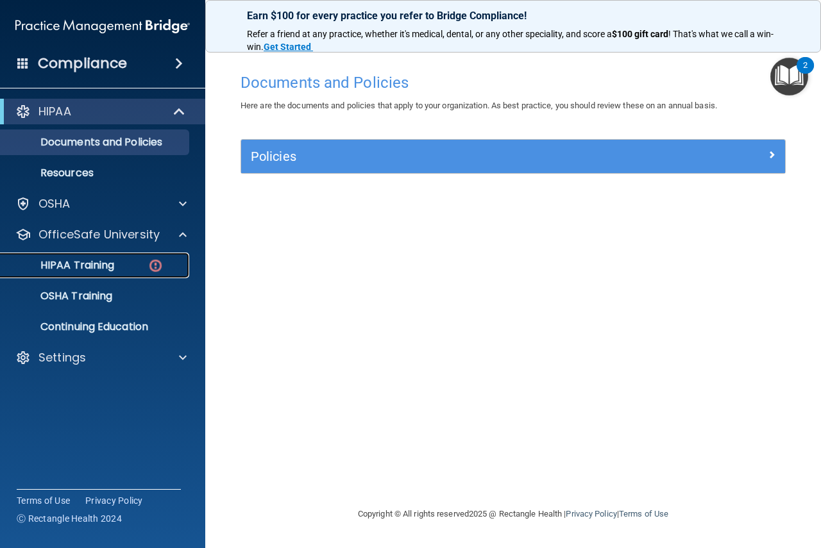
click at [83, 268] on p "HIPAA Training" at bounding box center [61, 265] width 106 height 13
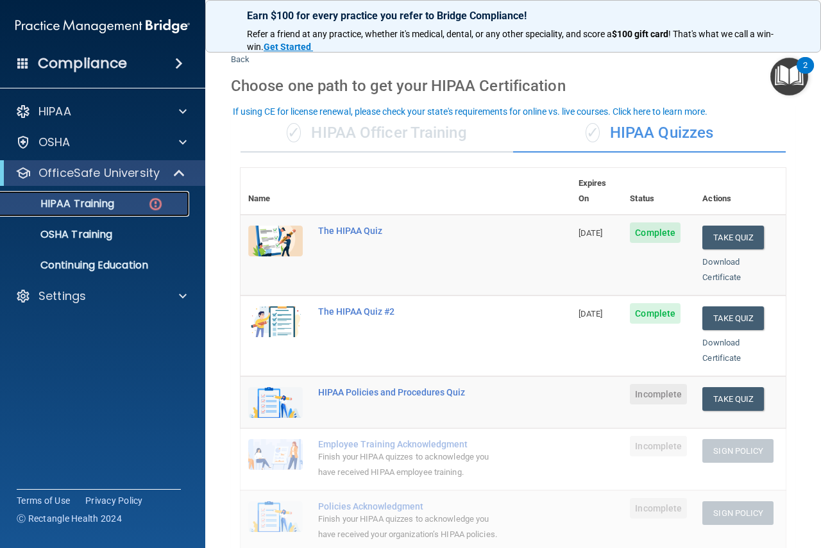
scroll to position [19, 0]
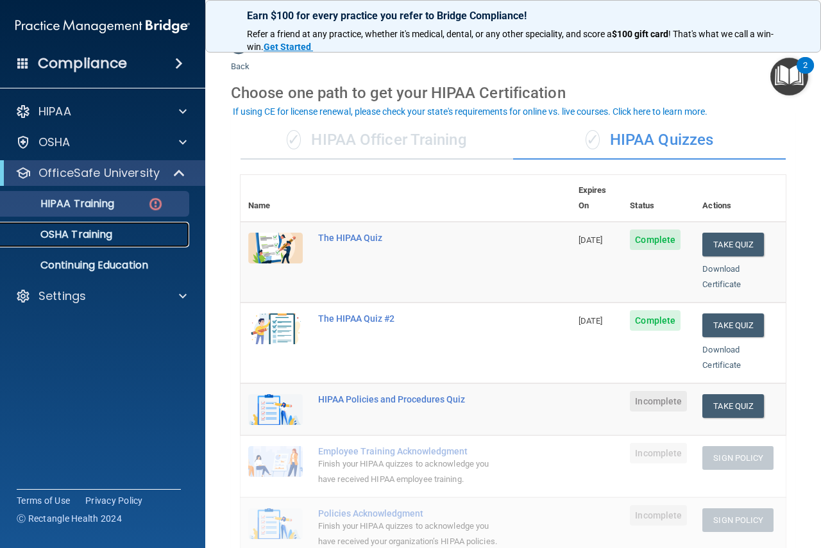
click at [46, 232] on p "OSHA Training" at bounding box center [60, 234] width 104 height 13
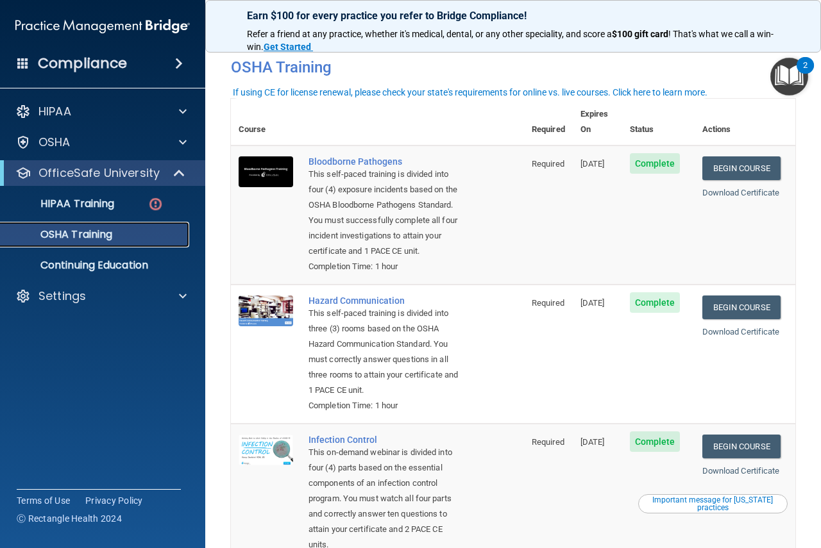
scroll to position [7, 0]
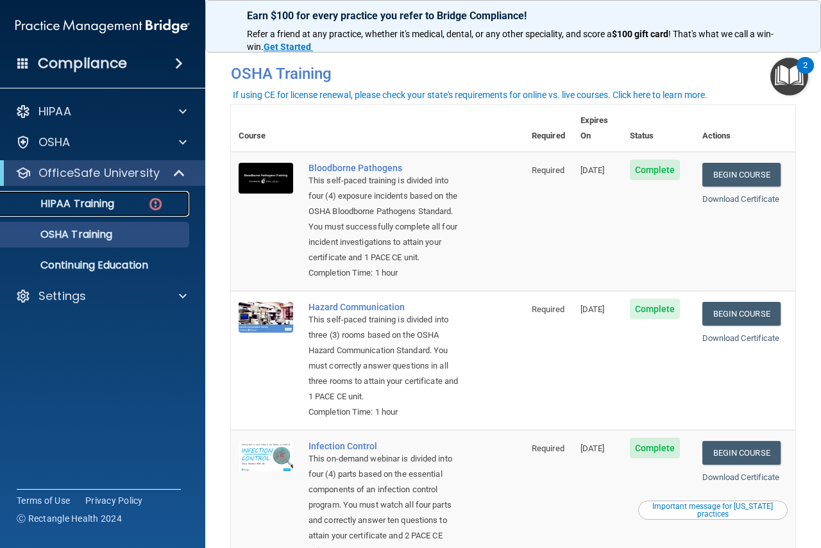
click at [70, 214] on link "HIPAA Training" at bounding box center [88, 204] width 202 height 26
